Goal: Check status: Check status

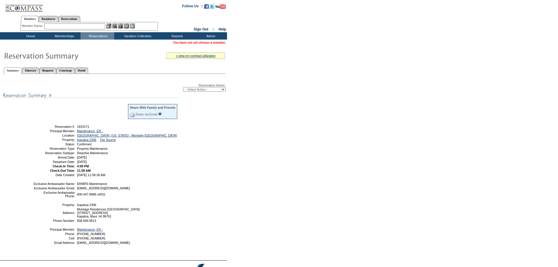
drag, startPoint x: 61, startPoint y: 72, endPoint x: 64, endPoint y: 74, distance: 4.5
click at [56, 72] on link "Requests" at bounding box center [47, 70] width 17 height 6
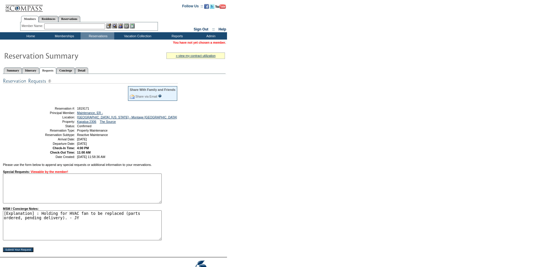
click at [232, 151] on form "Follow Us ::" at bounding box center [279, 143] width 558 height 287
